Goal: Use online tool/utility: Utilize a website feature to perform a specific function

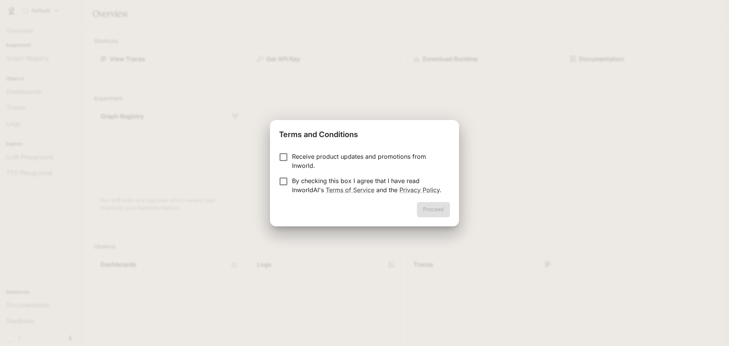
click at [336, 155] on p "Receive product updates and promotions from Inworld." at bounding box center [368, 161] width 152 height 18
click at [347, 185] on p "By checking this box I agree that I have read InworldAI's Terms of Service and …" at bounding box center [368, 185] width 152 height 18
click at [433, 208] on button "Proceed" at bounding box center [433, 209] width 33 height 15
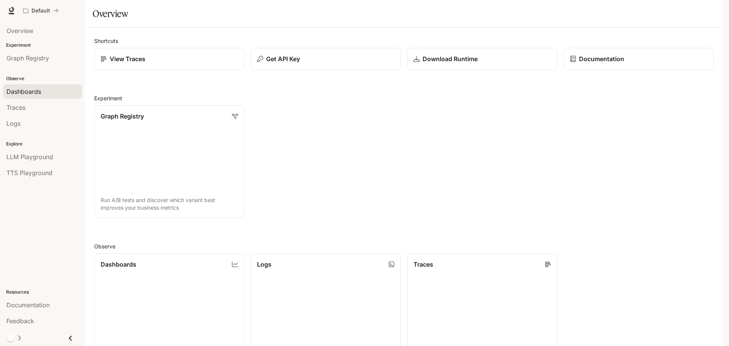
click at [33, 88] on span "Dashboards" at bounding box center [23, 91] width 35 height 9
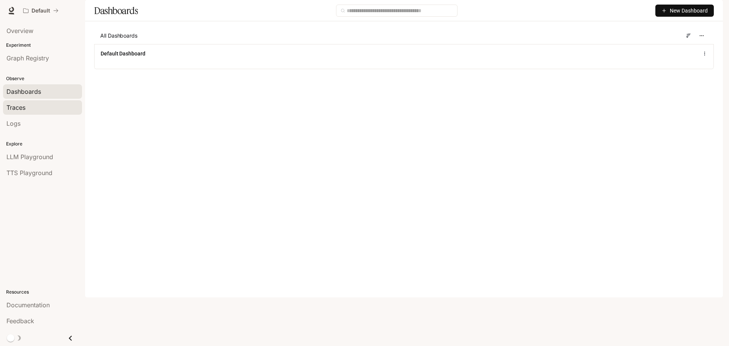
click at [38, 104] on div "Traces" at bounding box center [42, 107] width 72 height 9
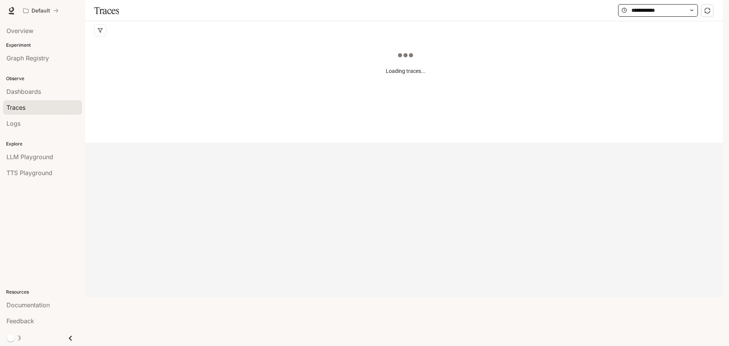
click at [672, 17] on span at bounding box center [658, 10] width 80 height 13
click at [672, 14] on input "text" at bounding box center [657, 10] width 53 height 8
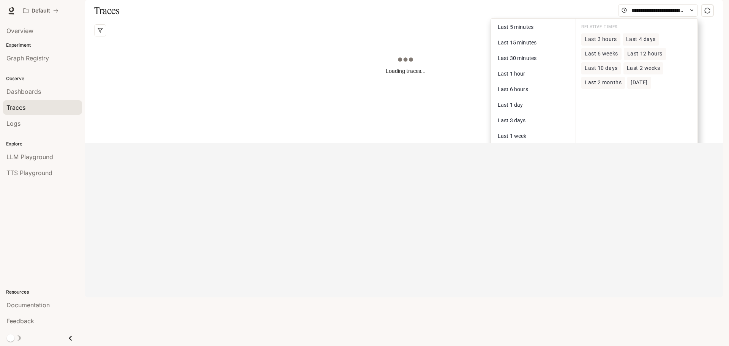
click at [443, 63] on div "Loading traces..." at bounding box center [405, 84] width 622 height 91
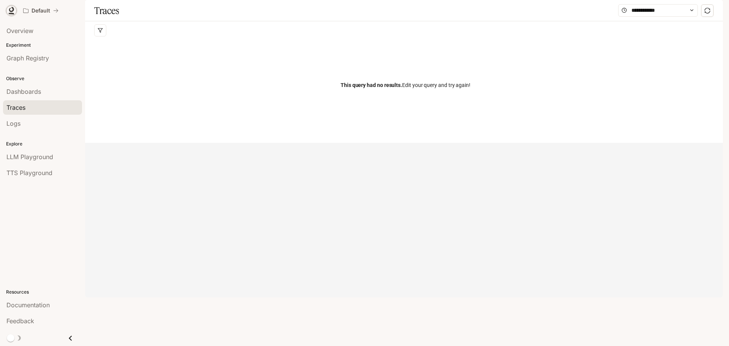
click at [14, 9] on icon at bounding box center [11, 9] width 5 height 5
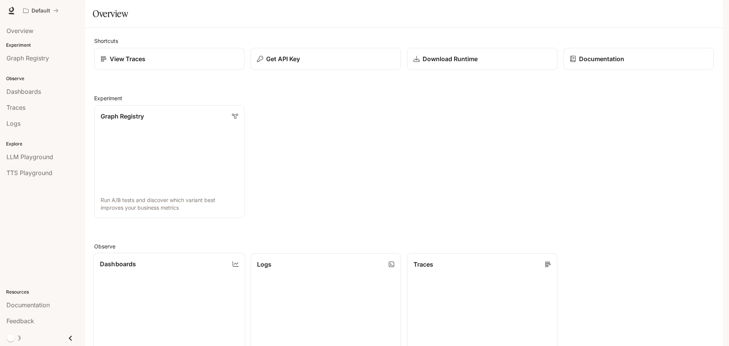
scroll to position [202, 0]
click at [26, 61] on span "Graph Registry" at bounding box center [27, 58] width 43 height 9
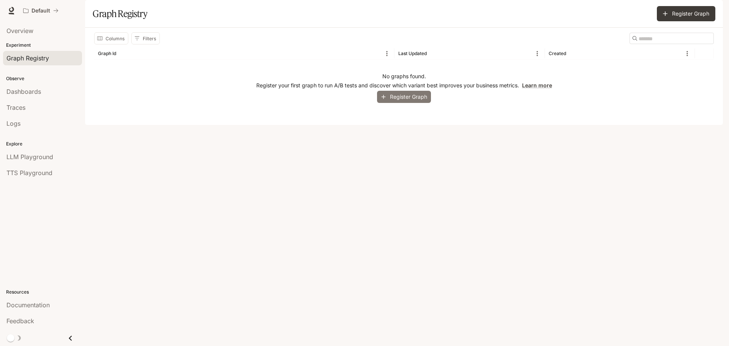
click at [403, 103] on button "Register Graph" at bounding box center [404, 97] width 54 height 13
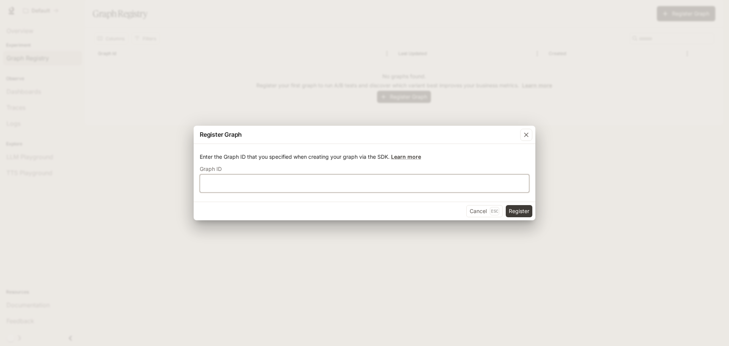
click at [276, 182] on input "text" at bounding box center [364, 184] width 329 height 8
click at [530, 137] on div "button" at bounding box center [526, 135] width 12 height 12
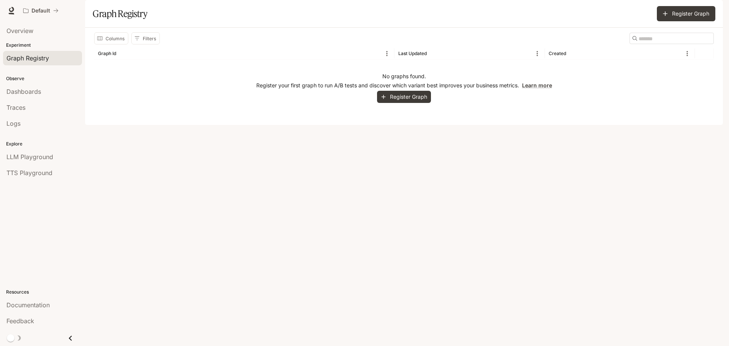
click at [16, 45] on p "Experiment" at bounding box center [42, 45] width 85 height 7
click at [21, 30] on span "Overview" at bounding box center [19, 30] width 27 height 9
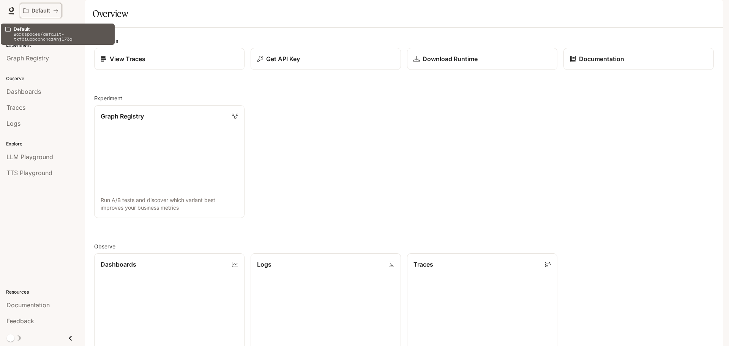
click at [46, 10] on p "Default" at bounding box center [41, 11] width 19 height 6
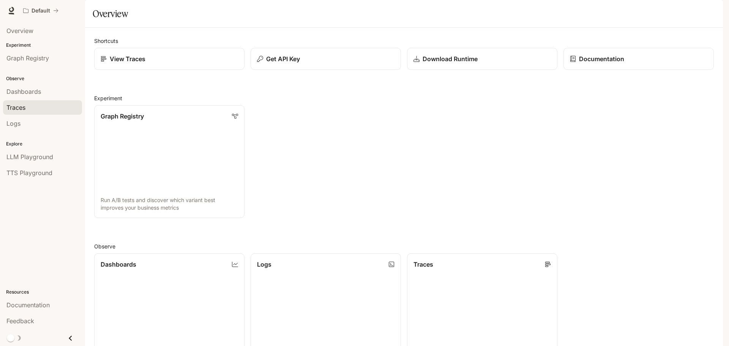
click at [40, 110] on div "Traces" at bounding box center [42, 107] width 72 height 9
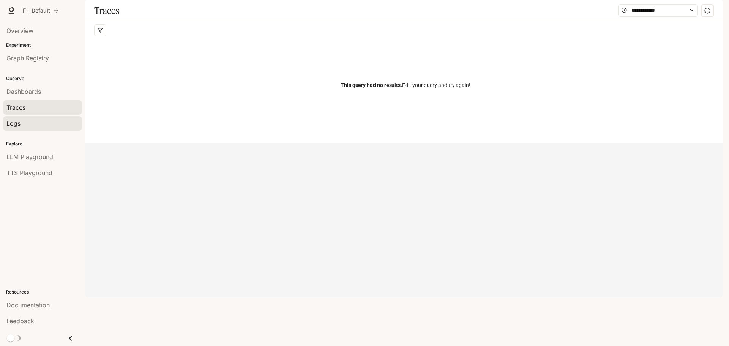
click at [48, 126] on div "Logs" at bounding box center [42, 123] width 72 height 9
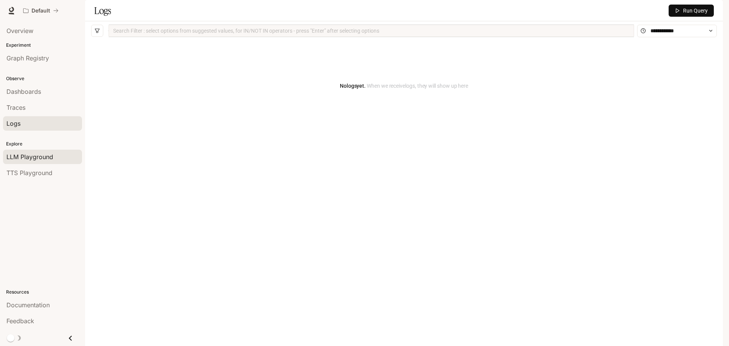
click at [38, 156] on span "LLM Playground" at bounding box center [29, 156] width 47 height 9
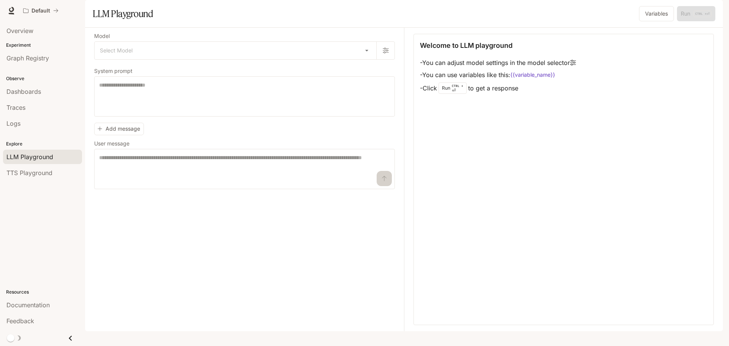
click at [580, 81] on div "Welcome to LLM playground - You can adjust model settings in the model selector…" at bounding box center [563, 67] width 287 height 55
click at [390, 60] on button "button" at bounding box center [385, 50] width 18 height 18
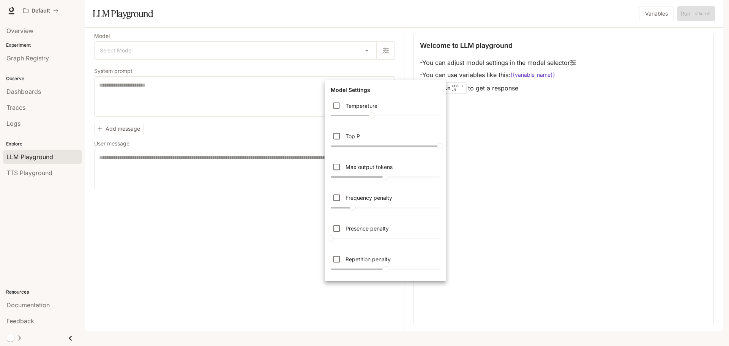
click at [364, 70] on div at bounding box center [364, 173] width 729 height 346
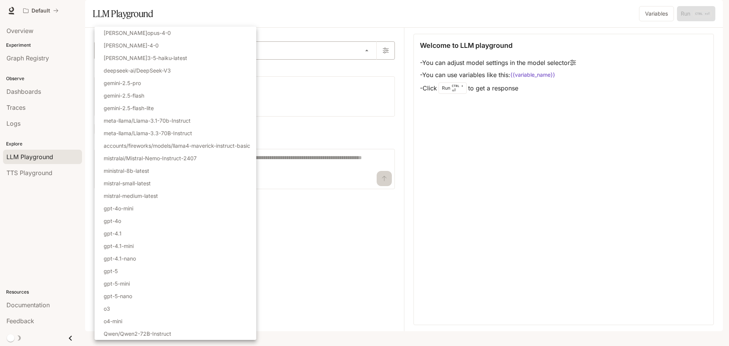
click at [361, 70] on body "Skip to main content Default Documentation Documentation Portal Overview Experi…" at bounding box center [364, 173] width 729 height 346
click at [140, 109] on p "gemini-2.5-flash-lite" at bounding box center [129, 108] width 50 height 8
type input "**********"
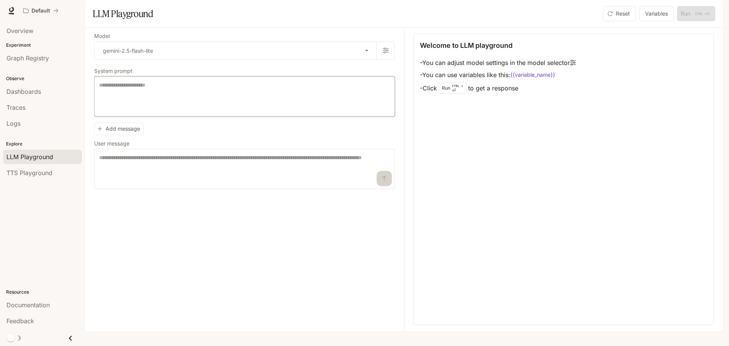
click at [154, 109] on textarea at bounding box center [244, 96] width 291 height 30
click at [148, 108] on textarea at bounding box center [244, 96] width 291 height 30
type textarea "******"
click at [127, 178] on textarea at bounding box center [244, 169] width 291 height 30
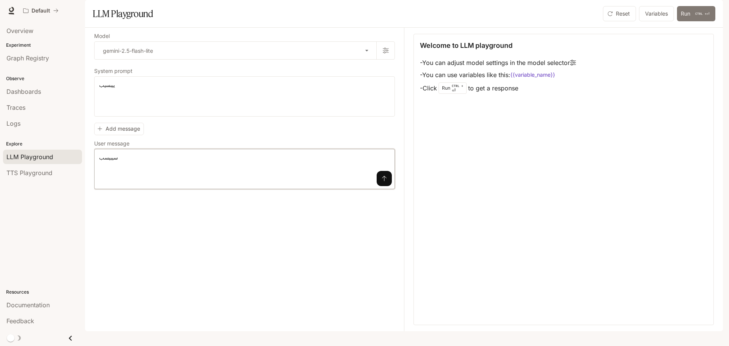
type textarea "******"
click at [691, 21] on button "Run CTRL + ⏎" at bounding box center [696, 13] width 38 height 15
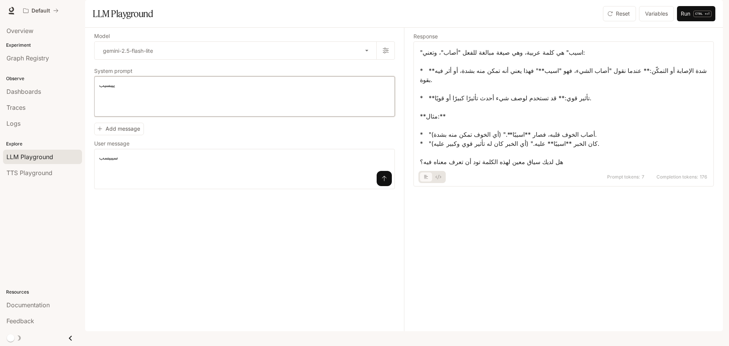
drag, startPoint x: 145, startPoint y: 105, endPoint x: 83, endPoint y: 112, distance: 62.7
click at [85, 112] on main "**********" at bounding box center [404, 165] width 638 height 331
click at [143, 112] on textarea "******" at bounding box center [244, 96] width 291 height 30
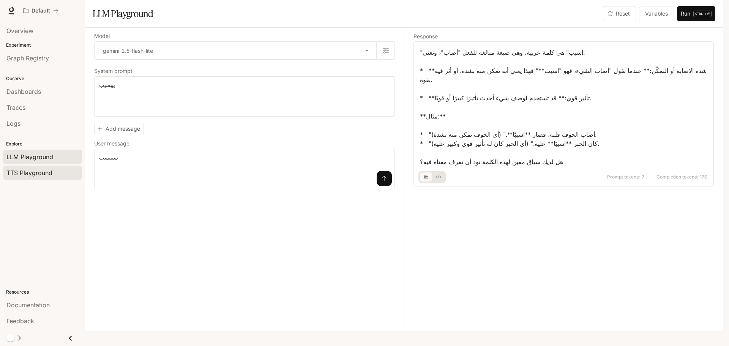
click at [43, 171] on span "TTS Playground" at bounding box center [29, 172] width 46 height 9
